Goal: Task Accomplishment & Management: Manage account settings

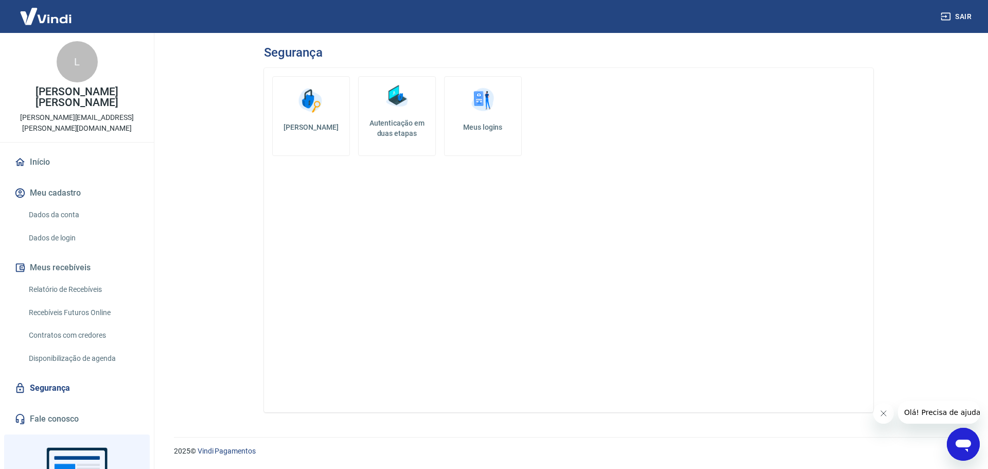
click at [477, 130] on h5 "Meus logins" at bounding box center [483, 127] width 60 height 10
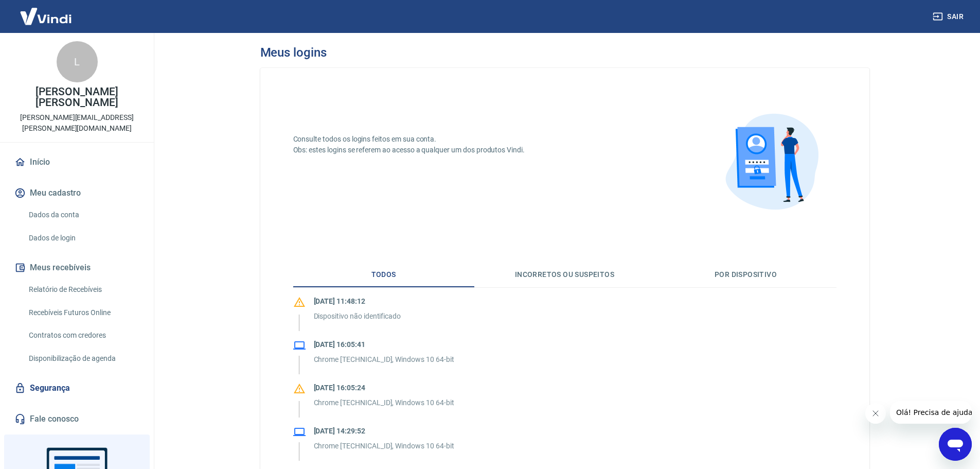
click at [64, 204] on link "Dados da conta" at bounding box center [83, 214] width 117 height 21
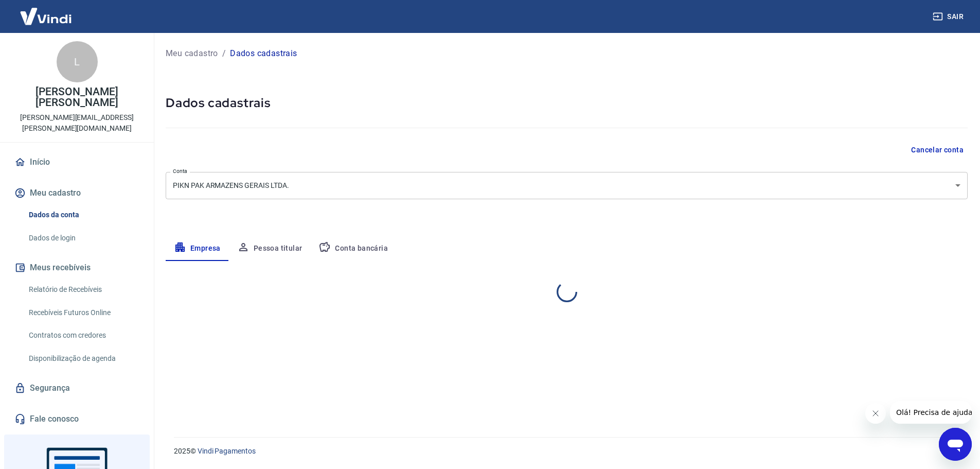
select select "SP"
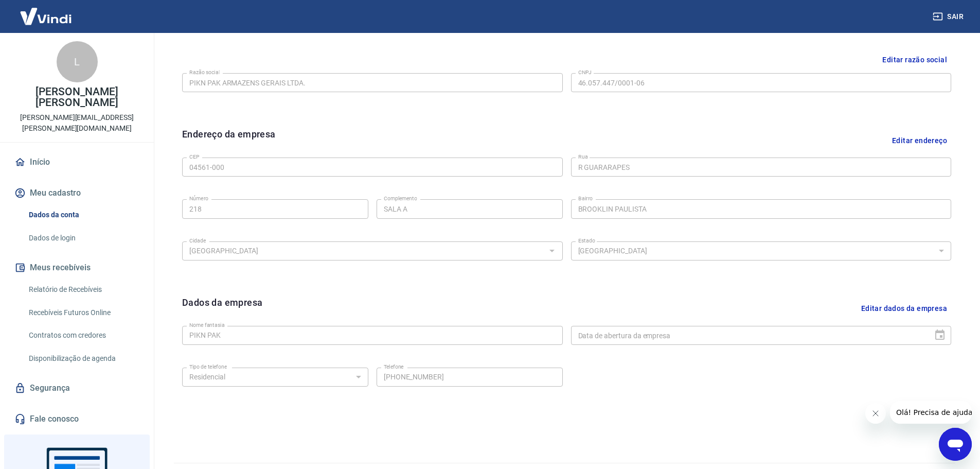
scroll to position [273, 0]
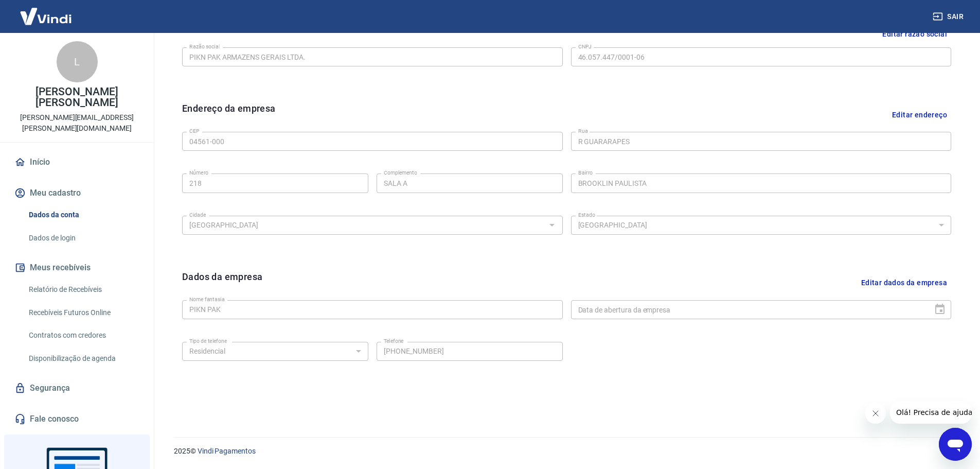
click at [68, 227] on link "Dados de login" at bounding box center [83, 237] width 117 height 21
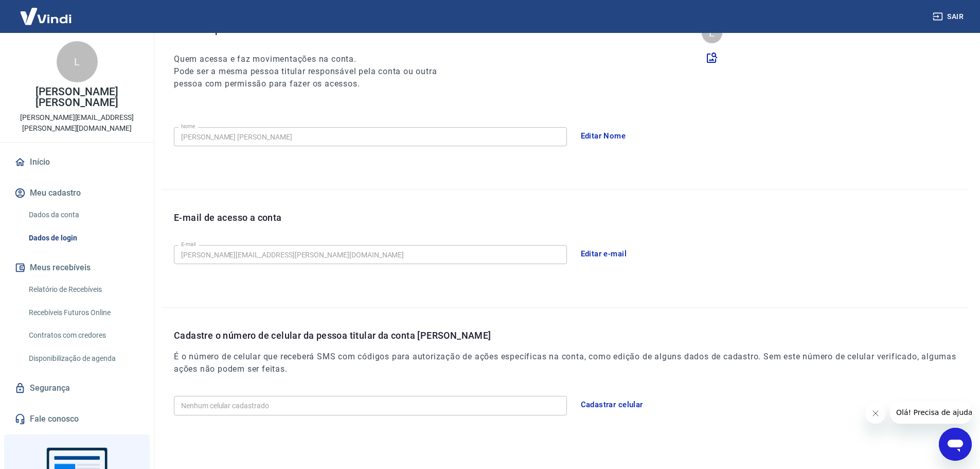
scroll to position [104, 0]
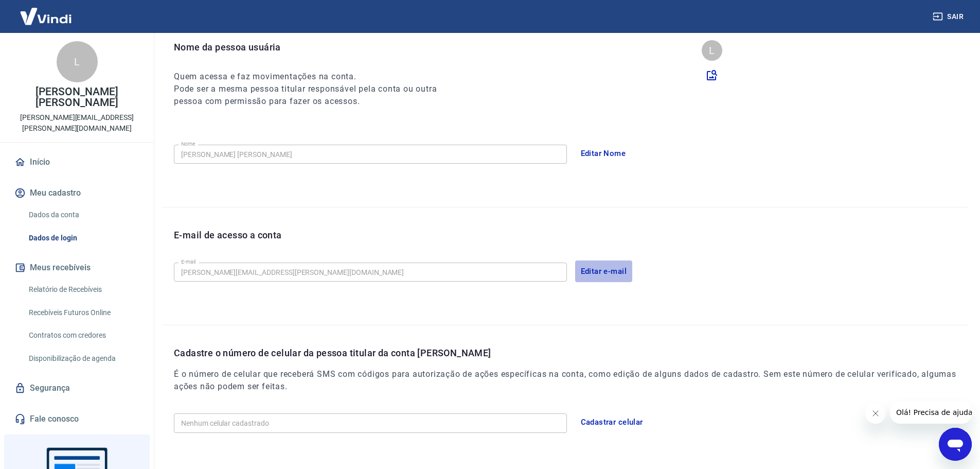
click at [594, 269] on button "Editar e-mail" at bounding box center [604, 271] width 58 height 22
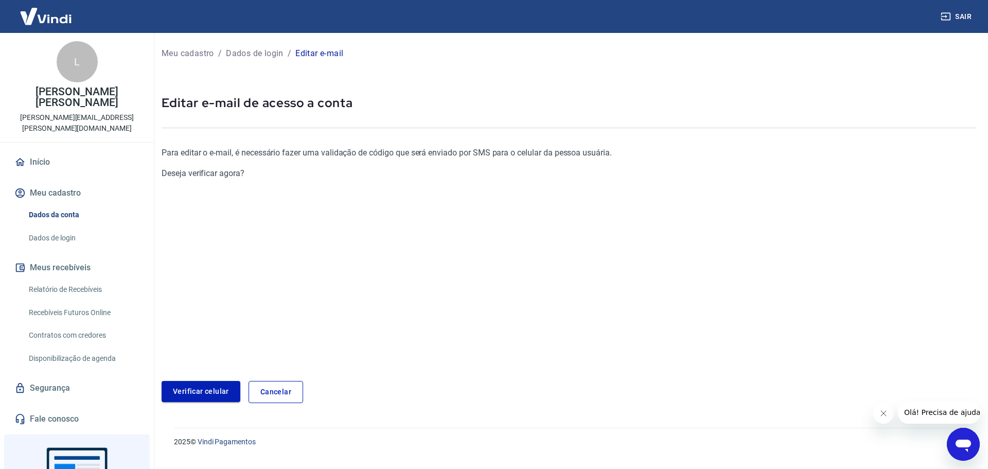
click at [227, 388] on link "Verificar celular" at bounding box center [201, 391] width 79 height 21
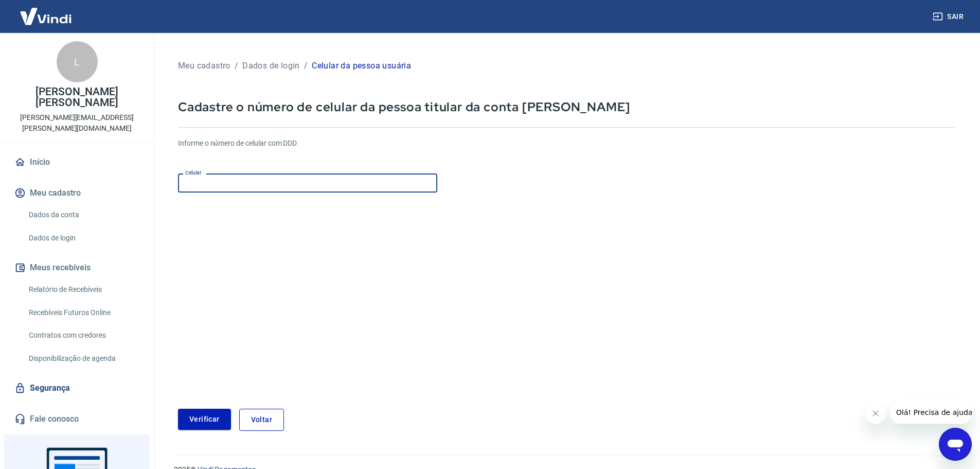
click at [375, 188] on input "Celular" at bounding box center [307, 182] width 259 height 19
click at [239, 417] on button "Voltar" at bounding box center [261, 420] width 45 height 22
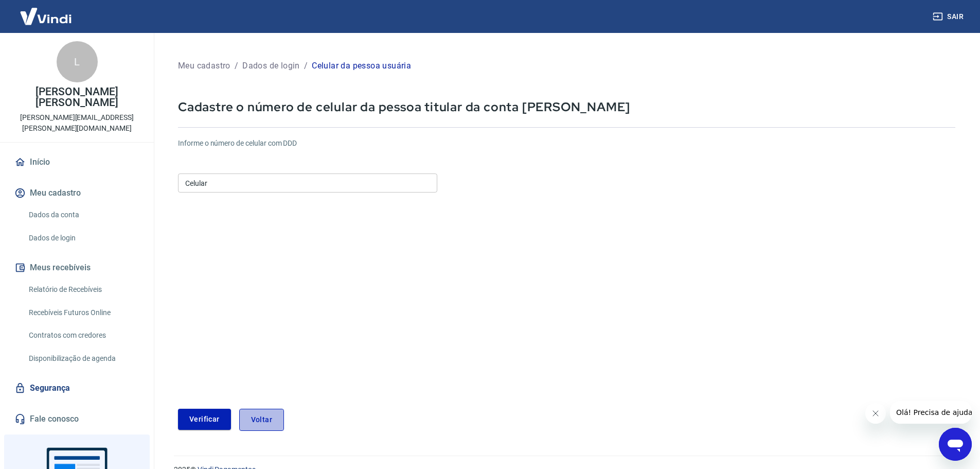
click at [271, 421] on button "Voltar" at bounding box center [261, 420] width 45 height 22
drag, startPoint x: 1750, startPoint y: 806, endPoint x: 877, endPoint y: 415, distance: 956.6
click at [877, 415] on icon "Fechar mensagem da empresa" at bounding box center [875, 413] width 5 height 5
click at [267, 418] on button "Voltar" at bounding box center [261, 420] width 45 height 22
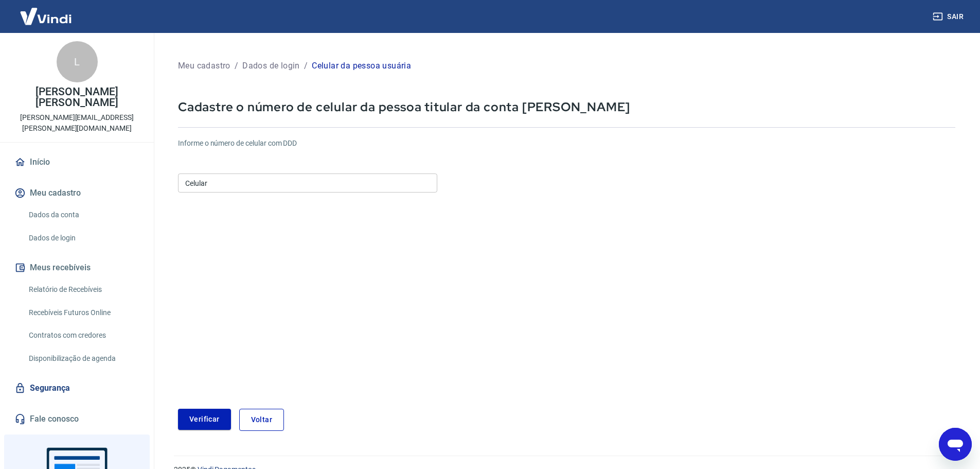
scroll to position [19, 0]
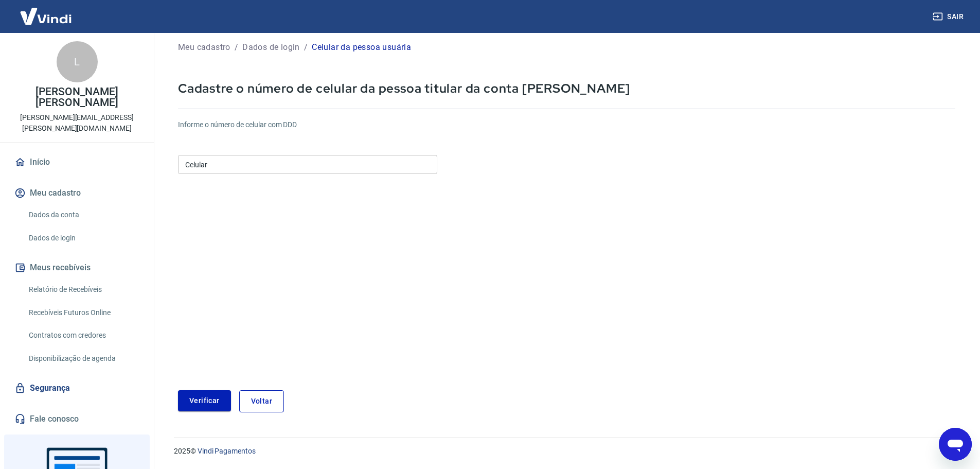
click at [272, 47] on p "Dados de login" at bounding box center [271, 47] width 58 height 12
click at [58, 227] on link "Dados de login" at bounding box center [83, 237] width 117 height 21
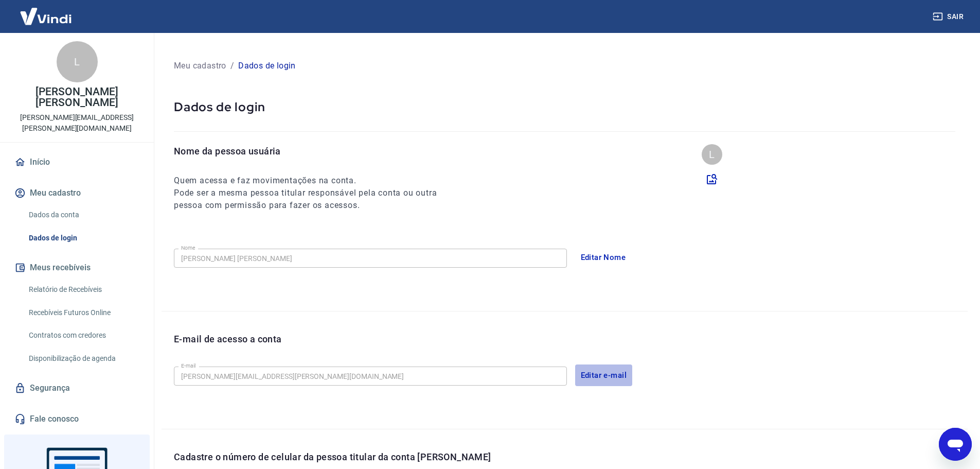
click at [608, 371] on button "Editar e-mail" at bounding box center [604, 375] width 58 height 22
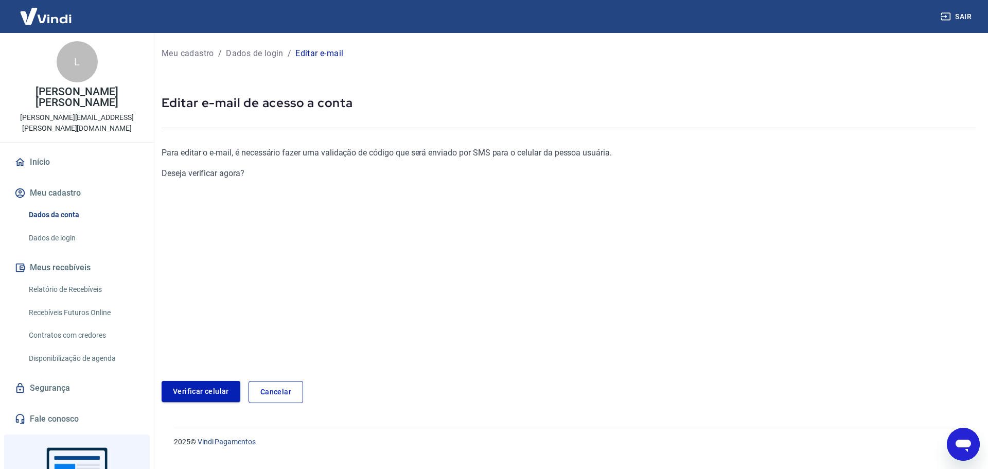
click at [202, 393] on link "Verificar celular" at bounding box center [201, 391] width 79 height 21
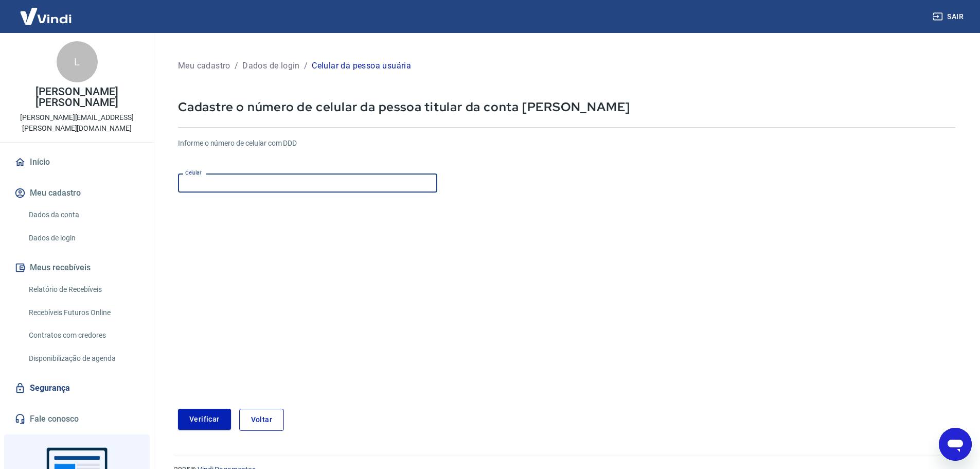
click at [270, 178] on input "Celular" at bounding box center [307, 182] width 259 height 19
type input "[PHONE_NUMBER]"
click at [215, 416] on button "Verificar" at bounding box center [204, 419] width 53 height 21
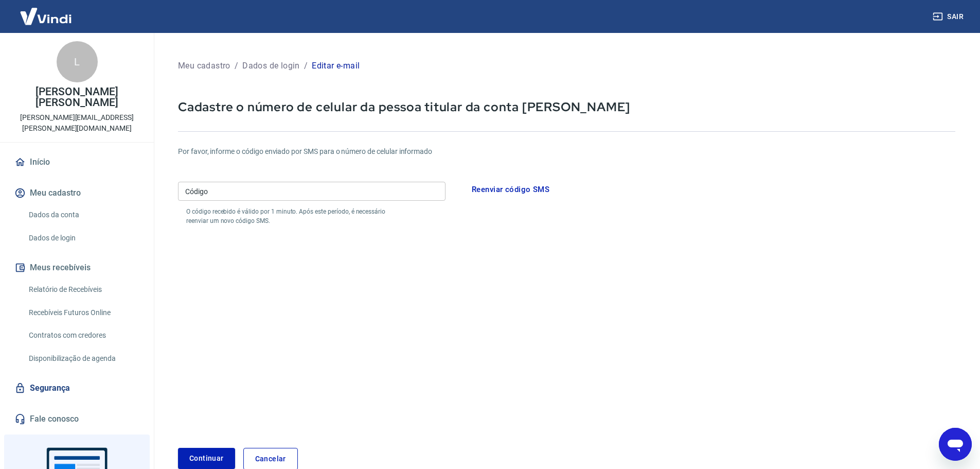
click at [324, 181] on div "Código Código O código recebido é válido por 1 minuto. Após este período, é nec…" at bounding box center [312, 201] width 268 height 48
click at [324, 189] on input "Código" at bounding box center [312, 191] width 268 height 19
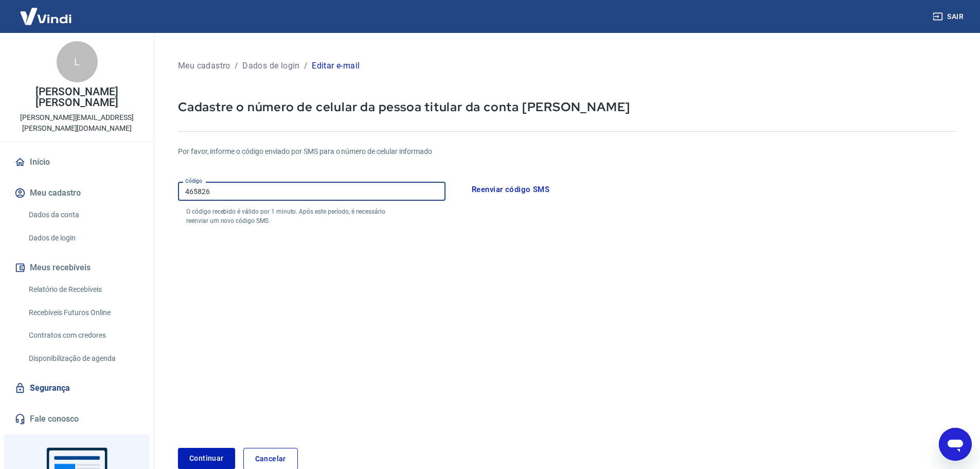
type input "465826"
click at [178, 448] on button "Continuar" at bounding box center [206, 458] width 57 height 21
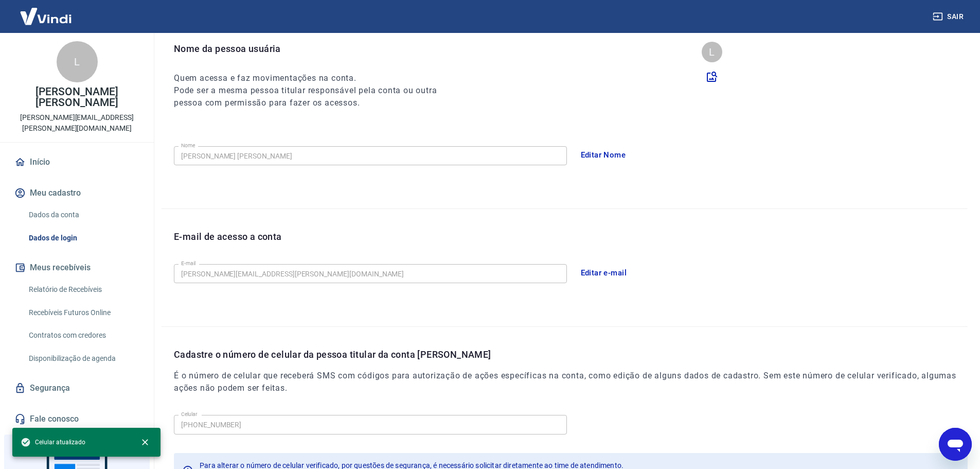
scroll to position [103, 0]
click at [604, 276] on button "Editar e-mail" at bounding box center [604, 272] width 58 height 22
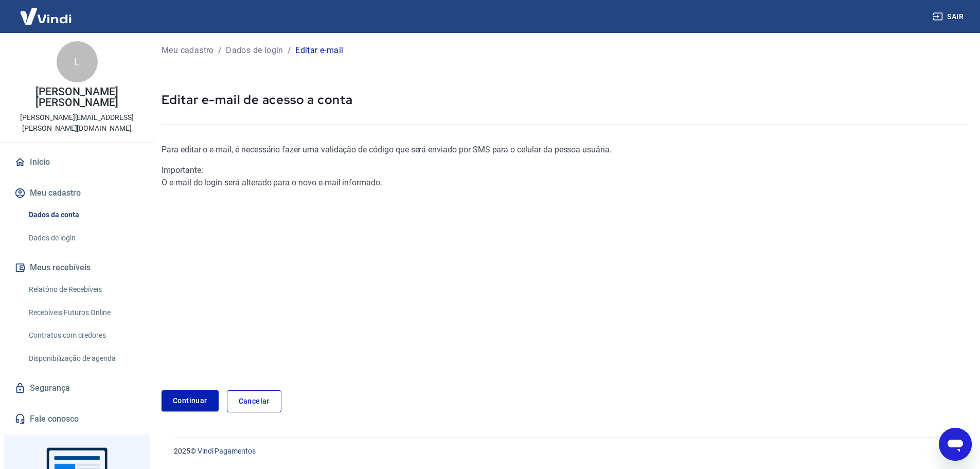
scroll to position [3, 0]
click at [201, 398] on link "Continuar" at bounding box center [190, 400] width 57 height 21
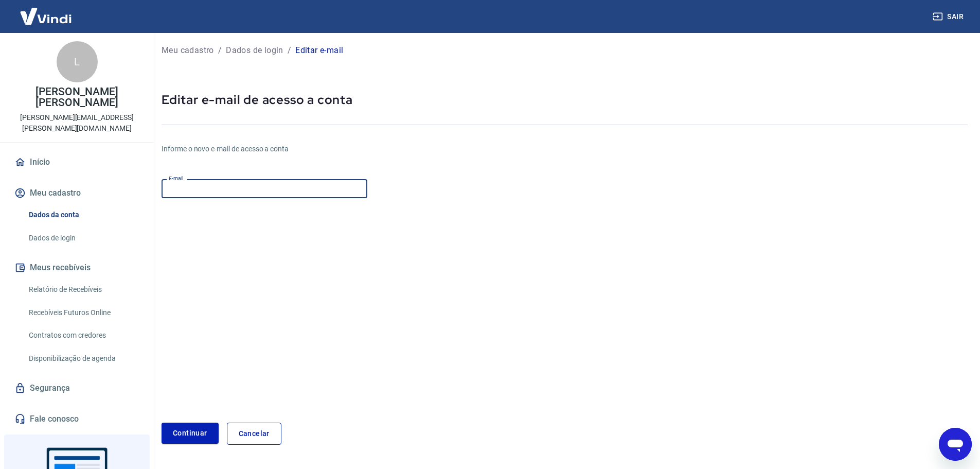
click at [295, 191] on input "E-mail" at bounding box center [265, 188] width 206 height 19
paste input "[EMAIL_ADDRESS][PERSON_NAME][DOMAIN_NAME]"
drag, startPoint x: 192, startPoint y: 445, endPoint x: 202, endPoint y: 428, distance: 20.3
click at [196, 433] on div "Meu cadastro / Dados de login / Editar e-mail Editar e-mail de acesso a conta I…" at bounding box center [564, 243] width 831 height 427
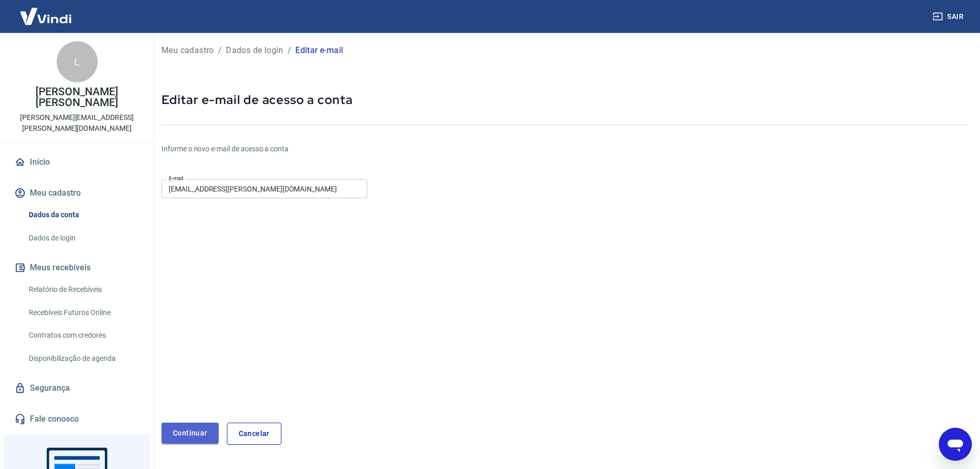
click at [203, 427] on button "Continuar" at bounding box center [190, 432] width 57 height 21
type input "[EMAIL_ADDRESS][PERSON_NAME][DOMAIN_NAME]"
click at [203, 427] on button "Continuar" at bounding box center [190, 432] width 57 height 21
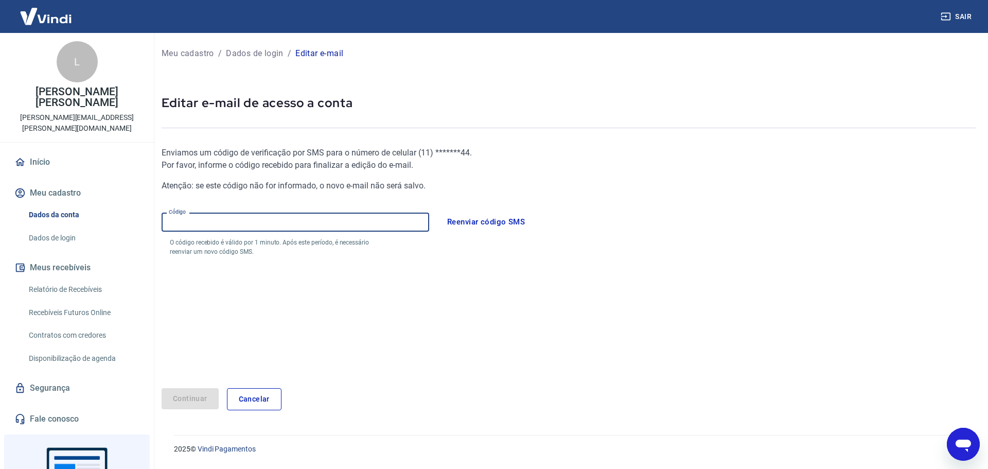
click at [291, 217] on input "Código" at bounding box center [296, 221] width 268 height 19
type input "129983"
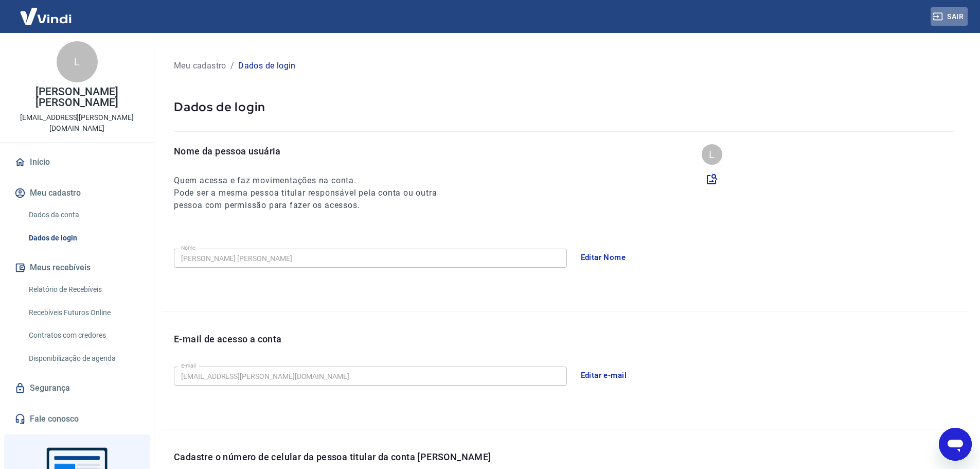
click at [956, 19] on button "Sair" at bounding box center [949, 16] width 37 height 19
